Goal: Navigation & Orientation: Go to known website

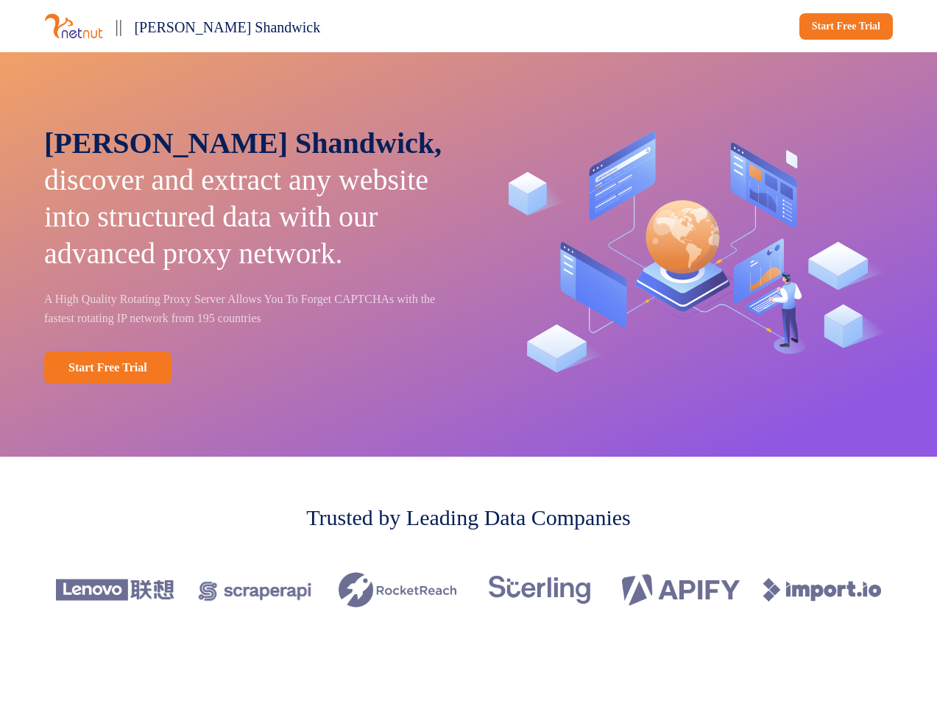
click at [468, 26] on div "|| [PERSON_NAME] Shandwick Start Free Trial" at bounding box center [468, 26] width 937 height 52
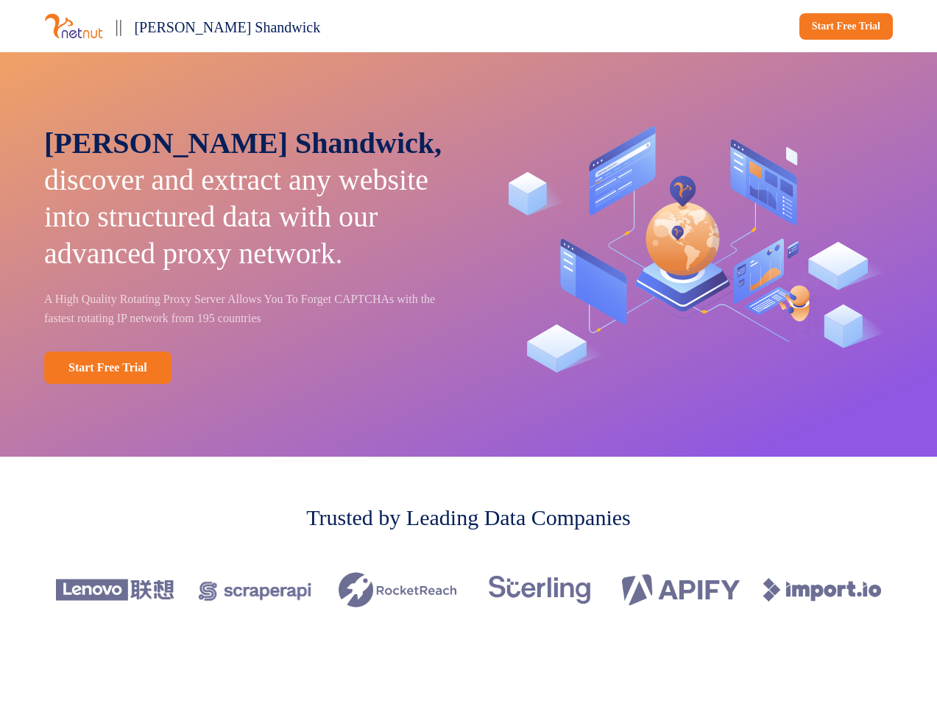
click at [253, 26] on span "[PERSON_NAME] Shandwick" at bounding box center [227, 27] width 186 height 16
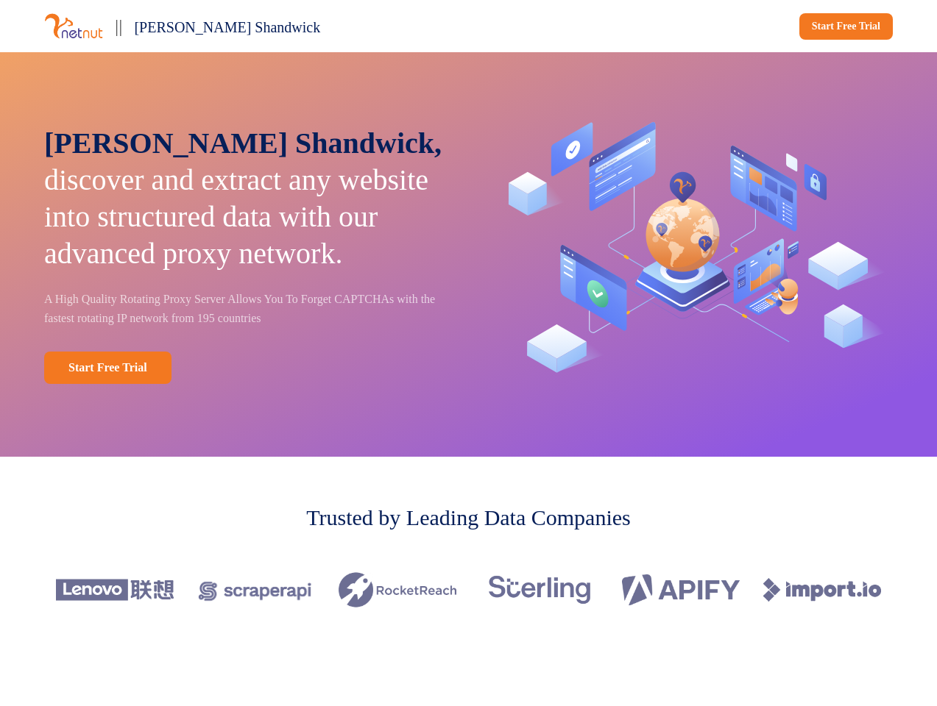
click at [684, 26] on div "Start Free Trial" at bounding box center [684, 26] width 419 height 26
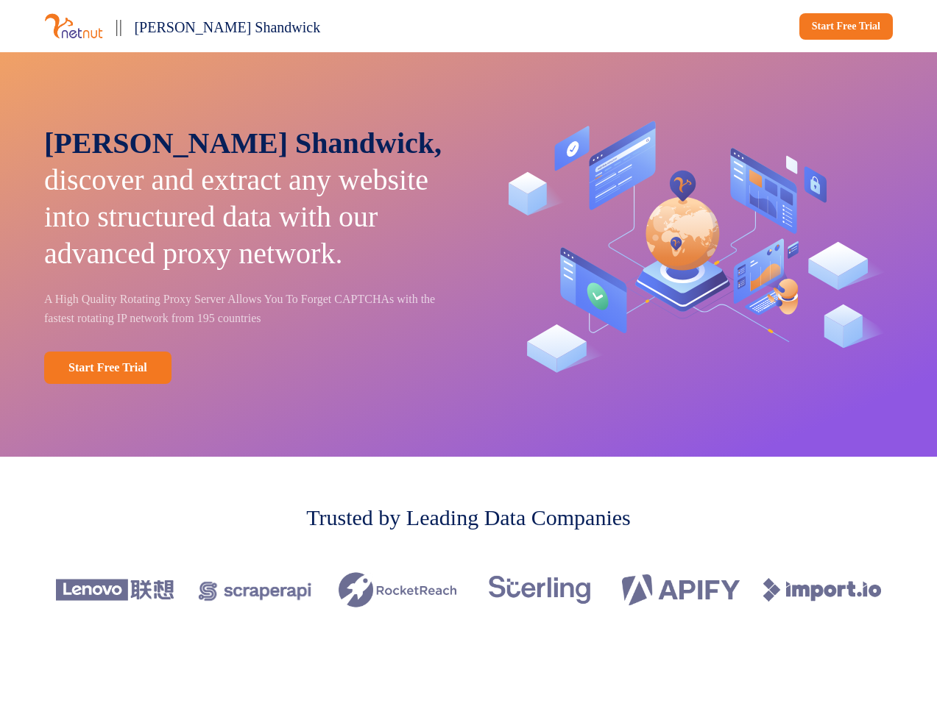
click at [468, 259] on div "[PERSON_NAME], discover and extract any website into structured data with our a…" at bounding box center [468, 254] width 937 height 405
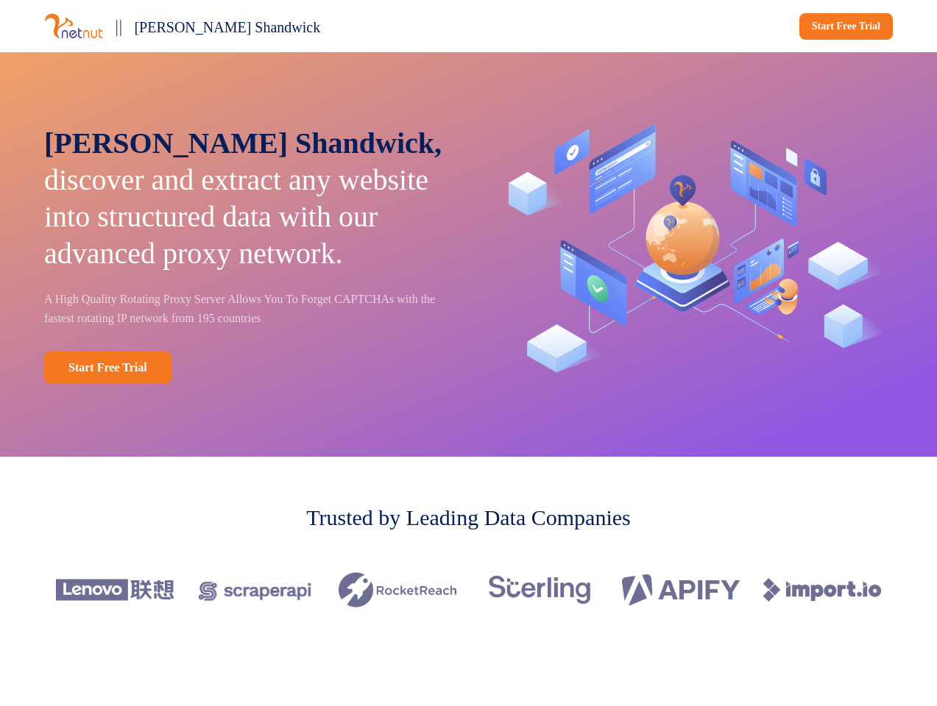
click at [246, 259] on p "[PERSON_NAME], discover and extract any website into structured data with our a…" at bounding box center [246, 198] width 404 height 147
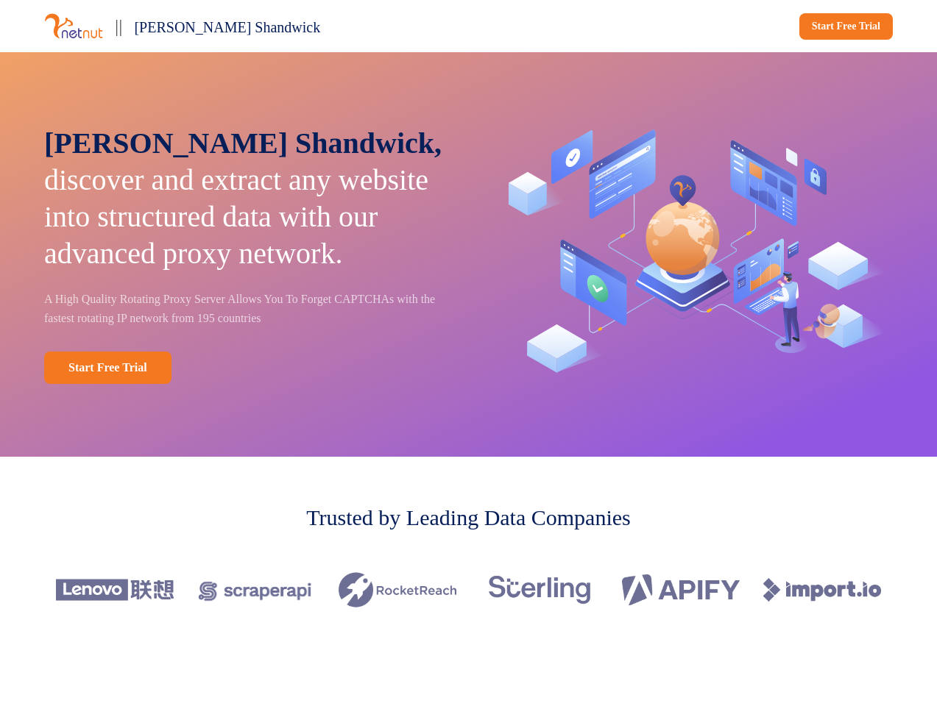
click at [246, 384] on div "Start Free Trial" at bounding box center [246, 368] width 404 height 32
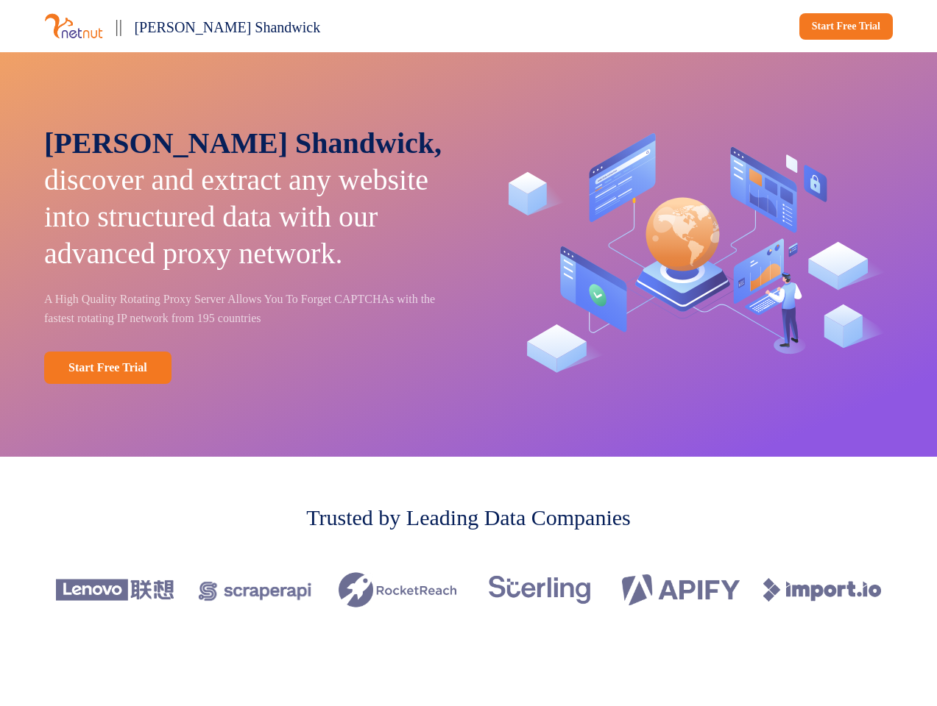
click at [691, 259] on img at bounding box center [691, 254] width 404 height 287
click at [468, 599] on div at bounding box center [468, 590] width 848 height 82
